Goal: Information Seeking & Learning: Learn about a topic

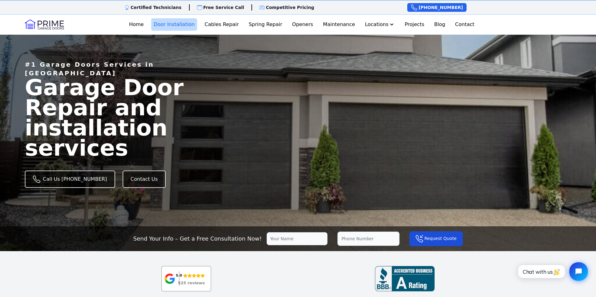
click at [179, 26] on link "Door Installation" at bounding box center [174, 24] width 46 height 12
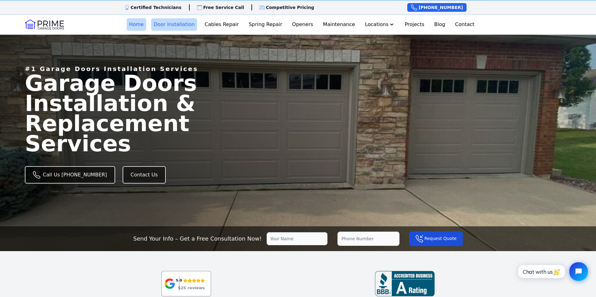
click at [145, 25] on link "Home" at bounding box center [137, 24] width 20 height 12
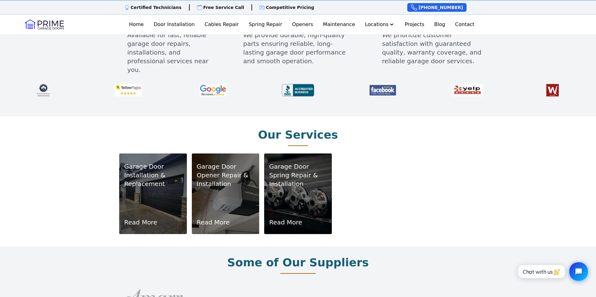
scroll to position [315, 0]
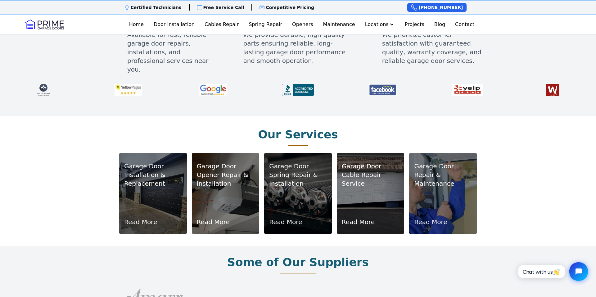
click at [107, 125] on div "Our Services Garage Door Installation & Replacement Read More Garage Door Opene…" at bounding box center [297, 181] width 397 height 130
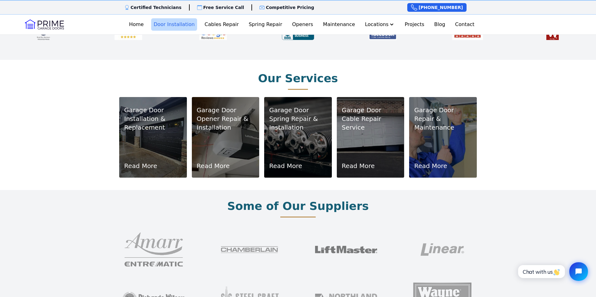
scroll to position [372, 0]
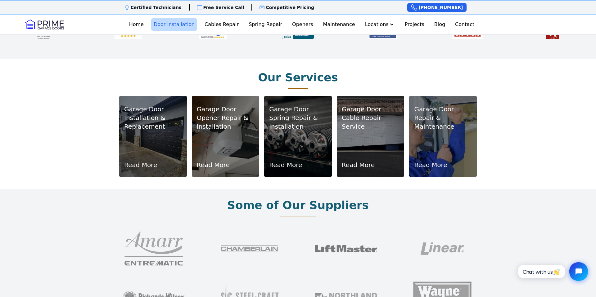
click at [184, 26] on link "Door Installation" at bounding box center [174, 24] width 46 height 12
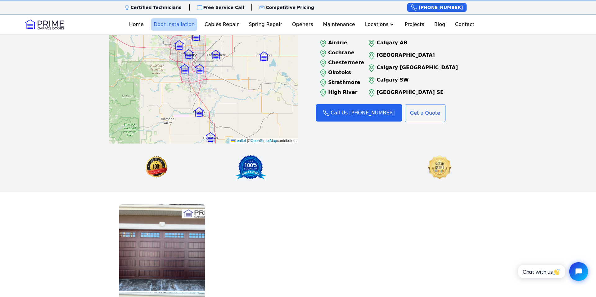
scroll to position [879, 0]
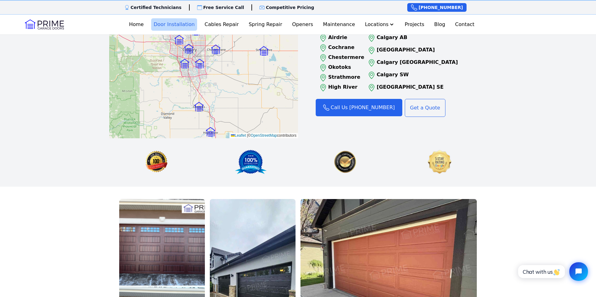
click at [342, 229] on img at bounding box center [389, 267] width 176 height 136
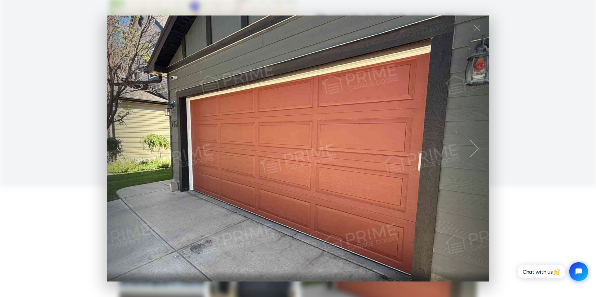
click at [477, 148] on div at bounding box center [475, 149] width 30 height 40
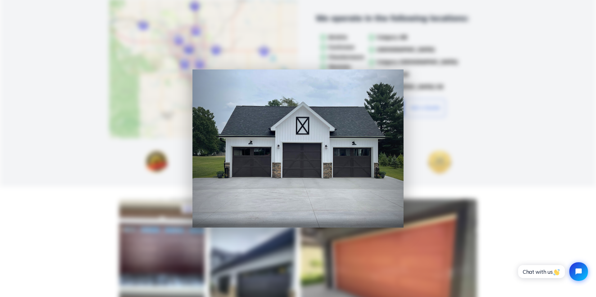
click at [159, 138] on div at bounding box center [298, 148] width 596 height 297
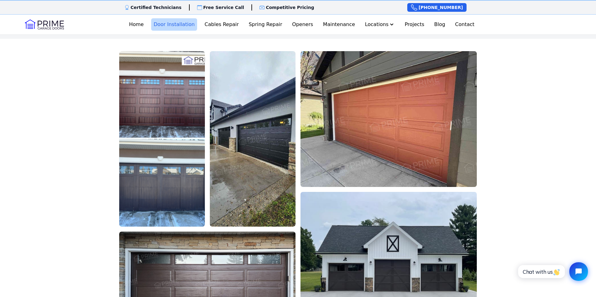
scroll to position [1027, 0]
click at [342, 27] on link "Maintenance" at bounding box center [339, 24] width 37 height 12
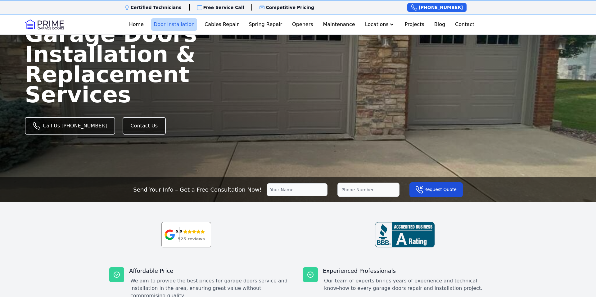
scroll to position [133, 0]
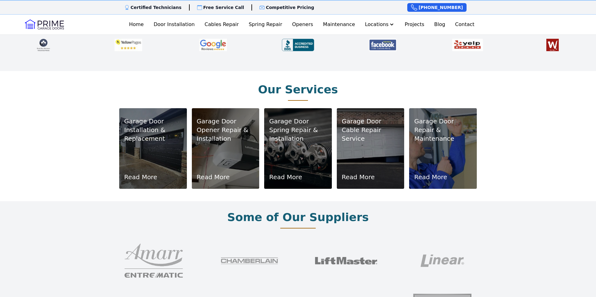
scroll to position [372, 0]
